Goal: Task Accomplishment & Management: Manage account settings

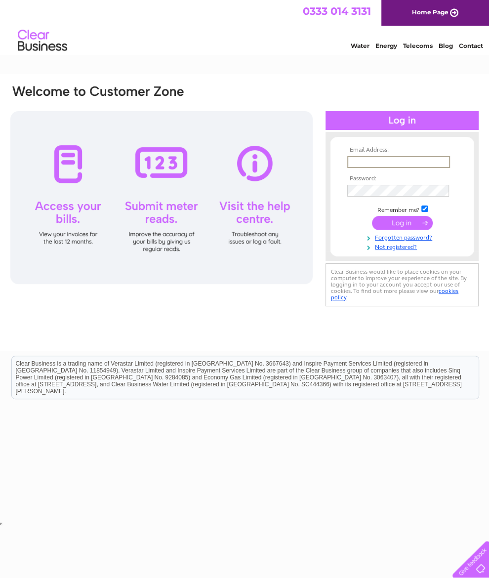
type input "number66.unionstreet@outlook.com"
click at [402, 226] on input "submit" at bounding box center [402, 222] width 61 height 14
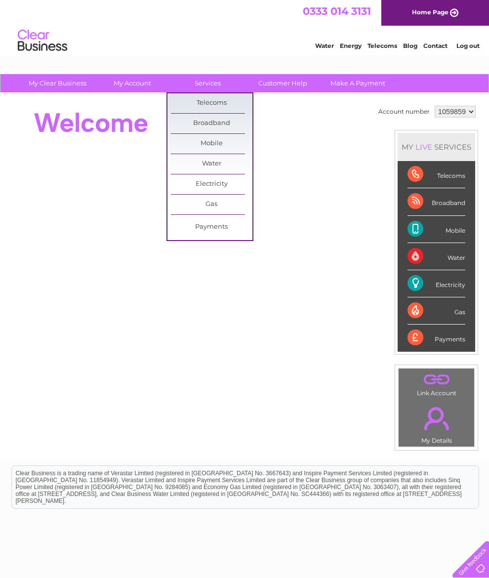
click at [294, 85] on link "Customer Help" at bounding box center [283, 83] width 82 height 18
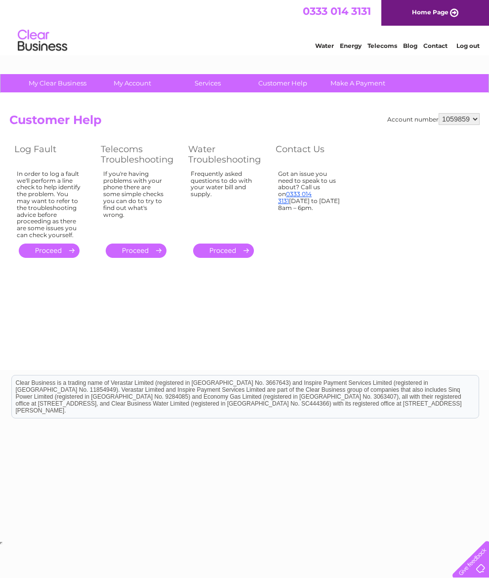
click at [137, 258] on link "." at bounding box center [136, 251] width 61 height 14
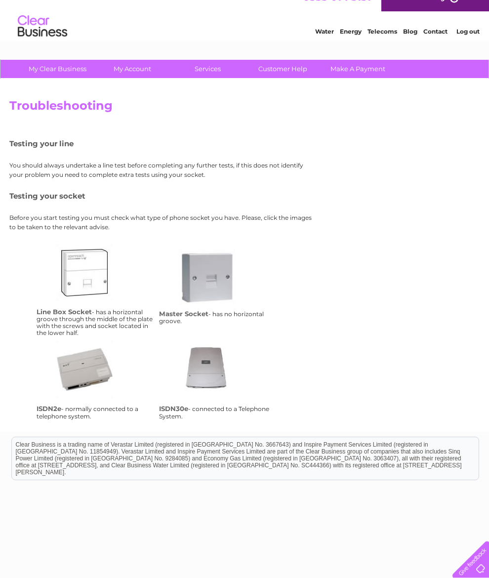
scroll to position [15, 0]
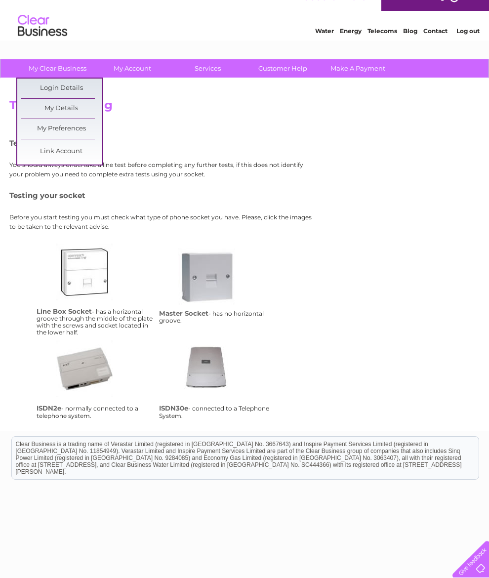
click at [68, 108] on link "My Details" at bounding box center [62, 109] width 82 height 20
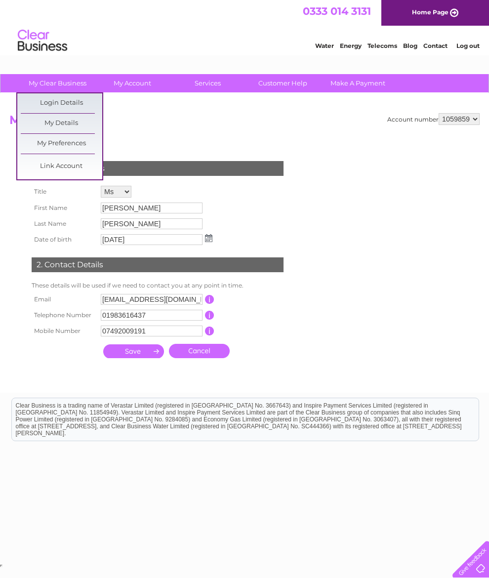
click at [71, 105] on link "Login Details" at bounding box center [62, 103] width 82 height 20
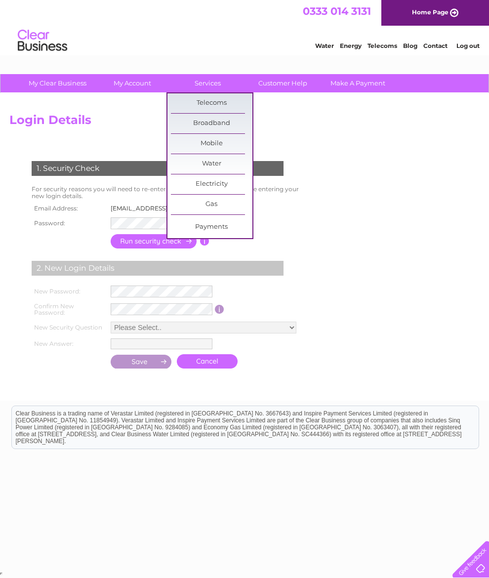
click at [287, 90] on link "Customer Help" at bounding box center [283, 83] width 82 height 18
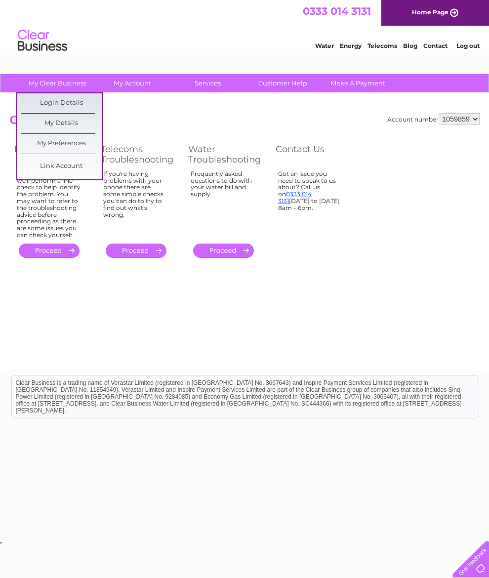
click at [69, 120] on link "My Details" at bounding box center [62, 124] width 82 height 20
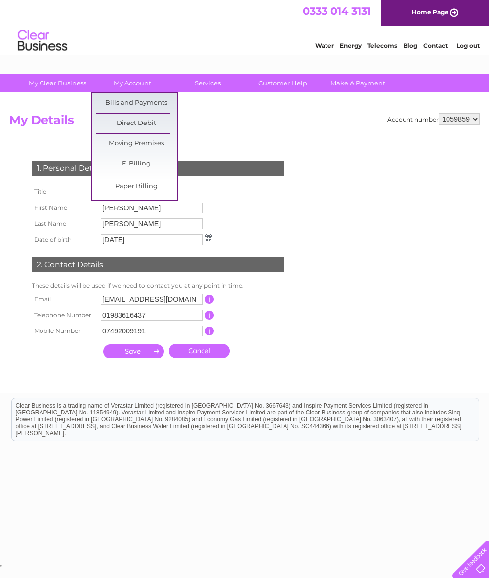
click at [158, 103] on link "Bills and Payments" at bounding box center [137, 103] width 82 height 20
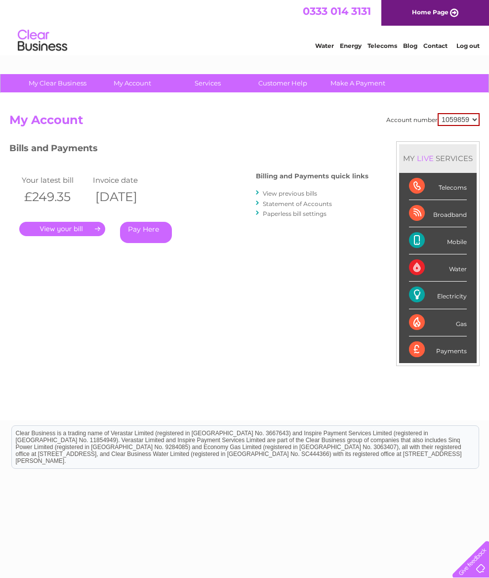
click at [74, 223] on link "." at bounding box center [62, 229] width 86 height 14
